Goal: Task Accomplishment & Management: Use online tool/utility

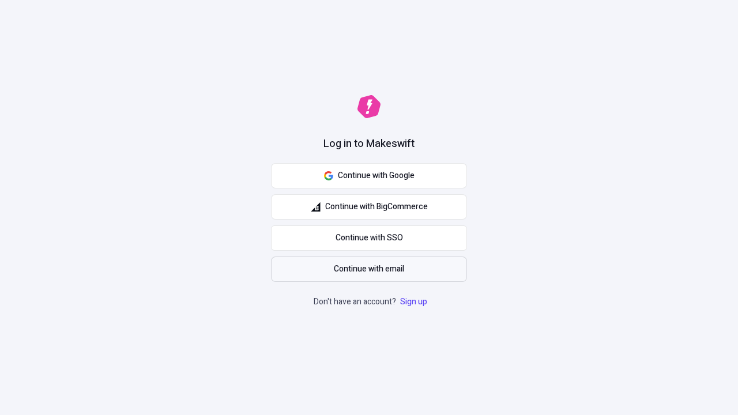
click at [369, 269] on span "Continue with email" at bounding box center [369, 269] width 70 height 13
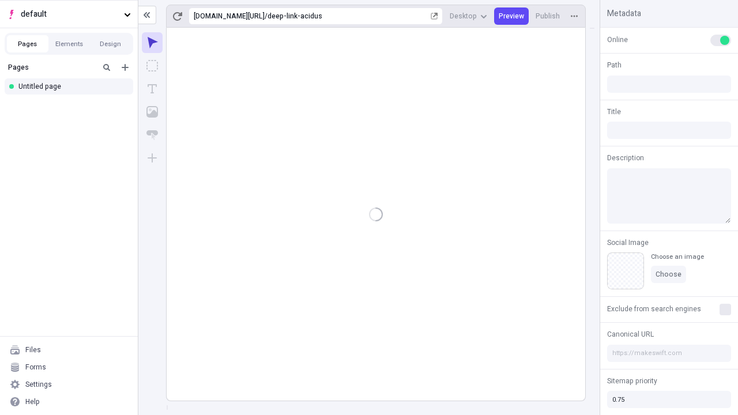
type input "/deep-link-acidus"
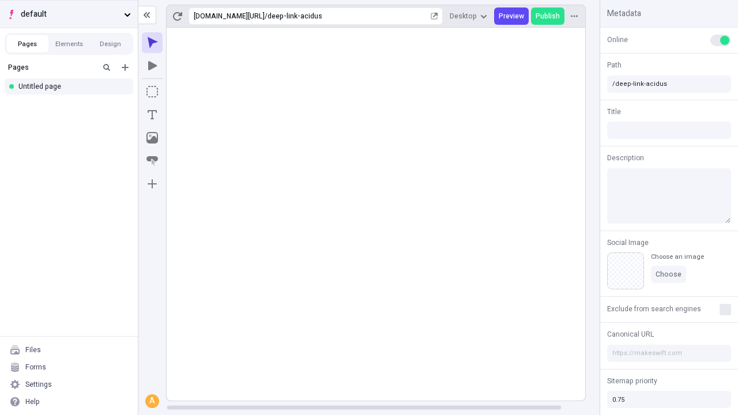
click at [69, 14] on span "default" at bounding box center [70, 14] width 99 height 13
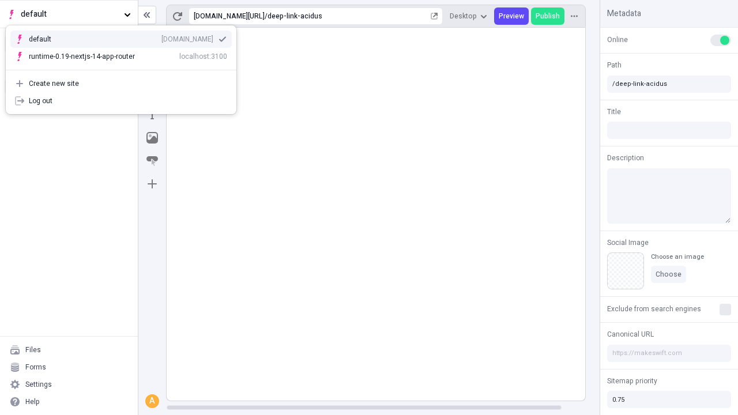
click at [161, 37] on div "[DOMAIN_NAME]" at bounding box center [187, 39] width 52 height 9
click at [125, 67] on icon "Add new" at bounding box center [125, 67] width 7 height 7
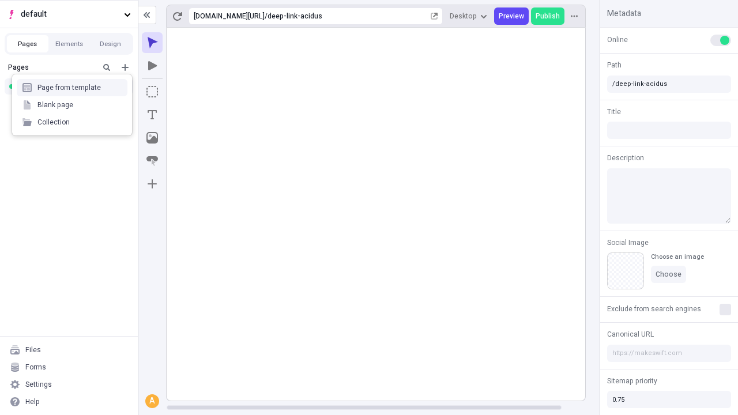
click at [72, 105] on div "Blank page" at bounding box center [72, 104] width 111 height 17
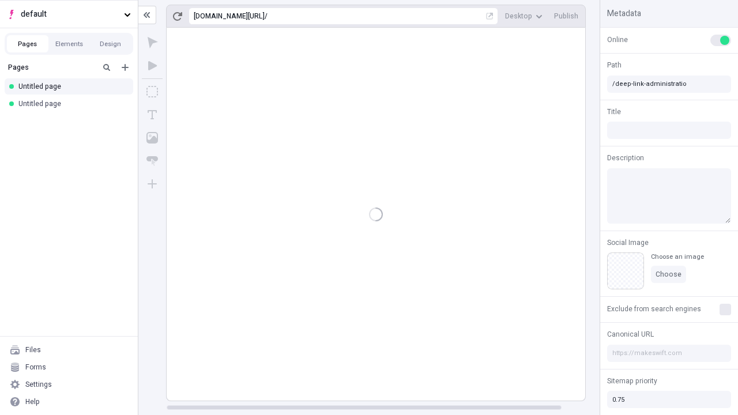
type input "/page"
